Goal: Task Accomplishment & Management: Use online tool/utility

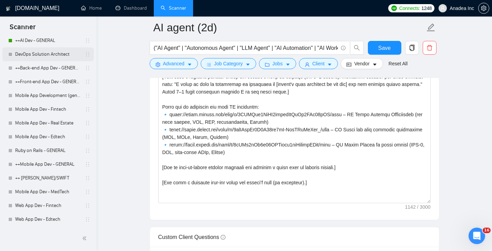
scroll to position [102, 0]
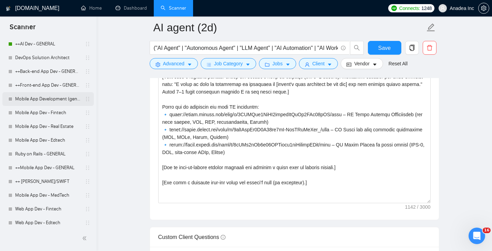
click at [37, 96] on link "Mobile App Development (general)" at bounding box center [47, 99] width 65 height 14
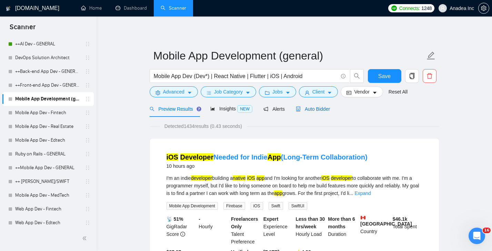
click at [323, 107] on span "Auto Bidder" at bounding box center [313, 109] width 34 height 6
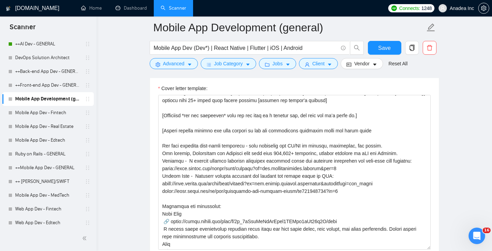
scroll to position [56, 0]
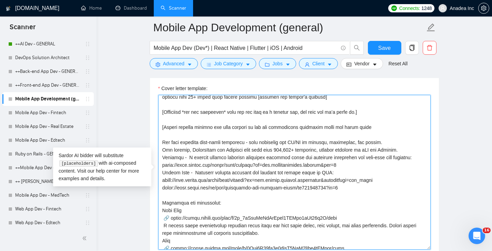
drag, startPoint x: 162, startPoint y: 159, endPoint x: 362, endPoint y: 186, distance: 201.6
click at [362, 186] on textarea "Cover letter template:" at bounding box center [294, 172] width 272 height 155
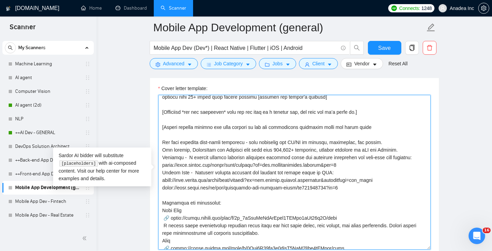
scroll to position [8, 0]
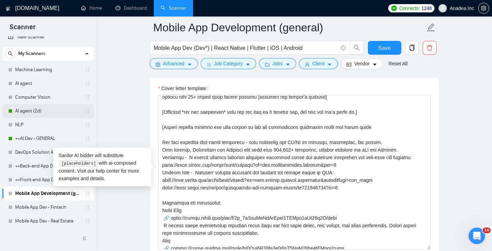
click at [35, 113] on link "AI agent (2d)" at bounding box center [47, 111] width 65 height 14
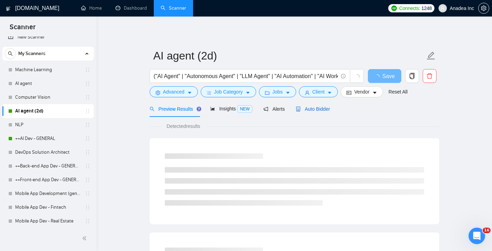
click at [318, 108] on span "Auto Bidder" at bounding box center [313, 109] width 34 height 6
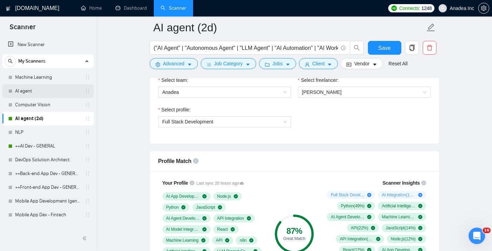
click at [41, 90] on link "AI agent" at bounding box center [47, 91] width 65 height 14
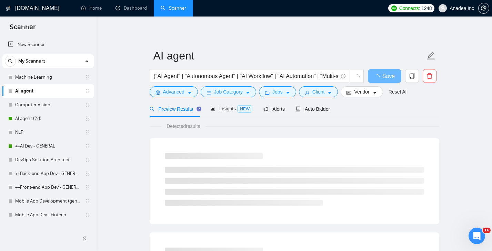
scroll to position [9, 0]
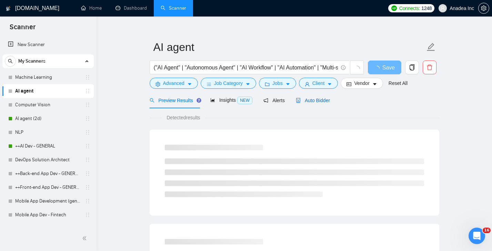
click at [325, 100] on span "Auto Bidder" at bounding box center [313, 101] width 34 height 6
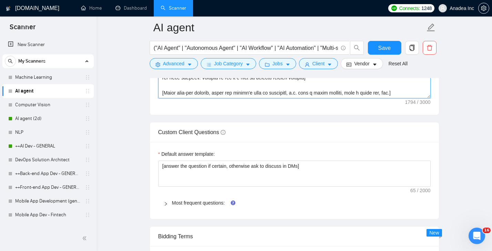
scroll to position [980, 0]
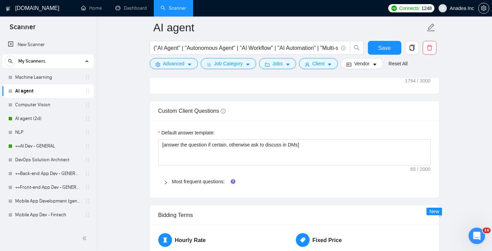
drag, startPoint x: 161, startPoint y: 160, endPoint x: 271, endPoint y: 133, distance: 113.9
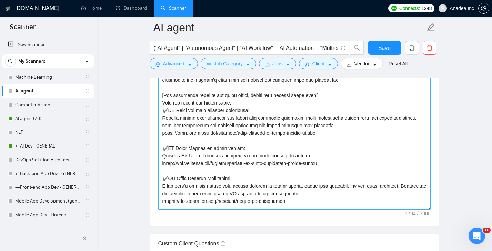
scroll to position [11, 0]
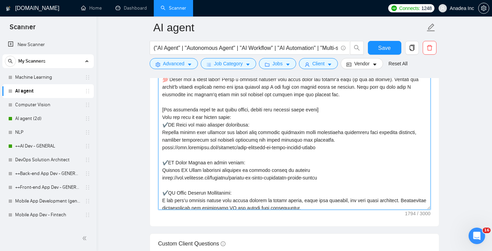
click at [271, 133] on textarea "Cover letter template:" at bounding box center [294, 132] width 272 height 155
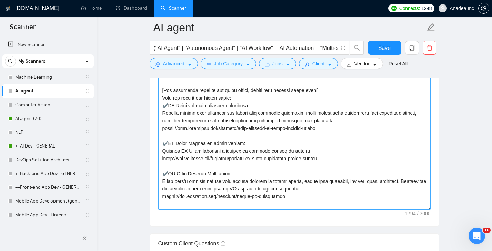
scroll to position [68, 0]
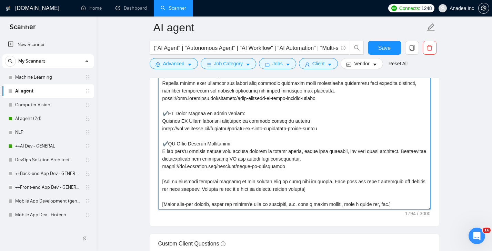
drag, startPoint x: 162, startPoint y: 123, endPoint x: 314, endPoint y: 160, distance: 156.0
click at [314, 160] on textarea "Cover letter template:" at bounding box center [294, 132] width 272 height 155
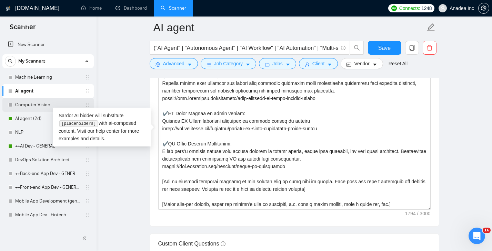
click at [32, 104] on link "Computer Vision" at bounding box center [47, 105] width 65 height 14
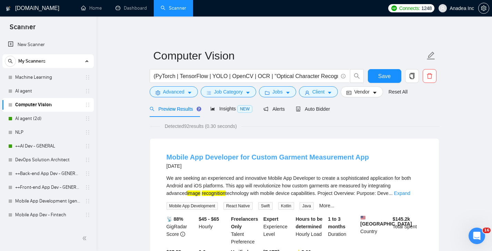
scroll to position [3, 0]
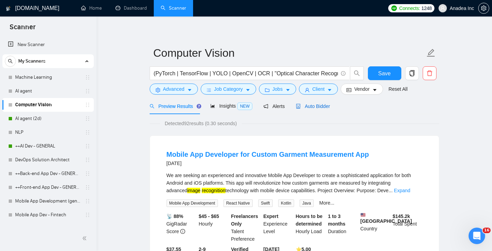
click at [325, 105] on span "Auto Bidder" at bounding box center [313, 107] width 34 height 6
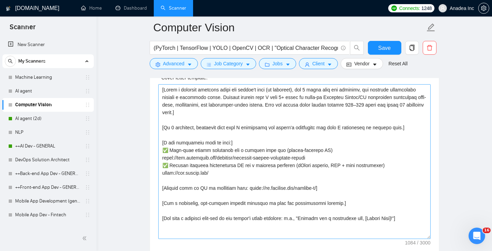
scroll to position [819, 0]
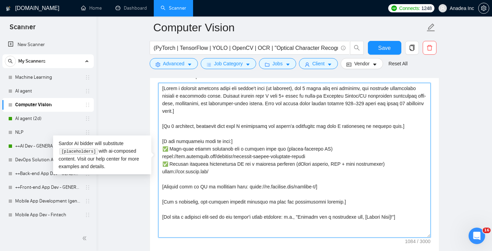
drag, startPoint x: 161, startPoint y: 149, endPoint x: 347, endPoint y: 187, distance: 190.3
click at [347, 187] on textarea "Cover letter template:" at bounding box center [294, 160] width 272 height 155
